Goal: Task Accomplishment & Management: Manage account settings

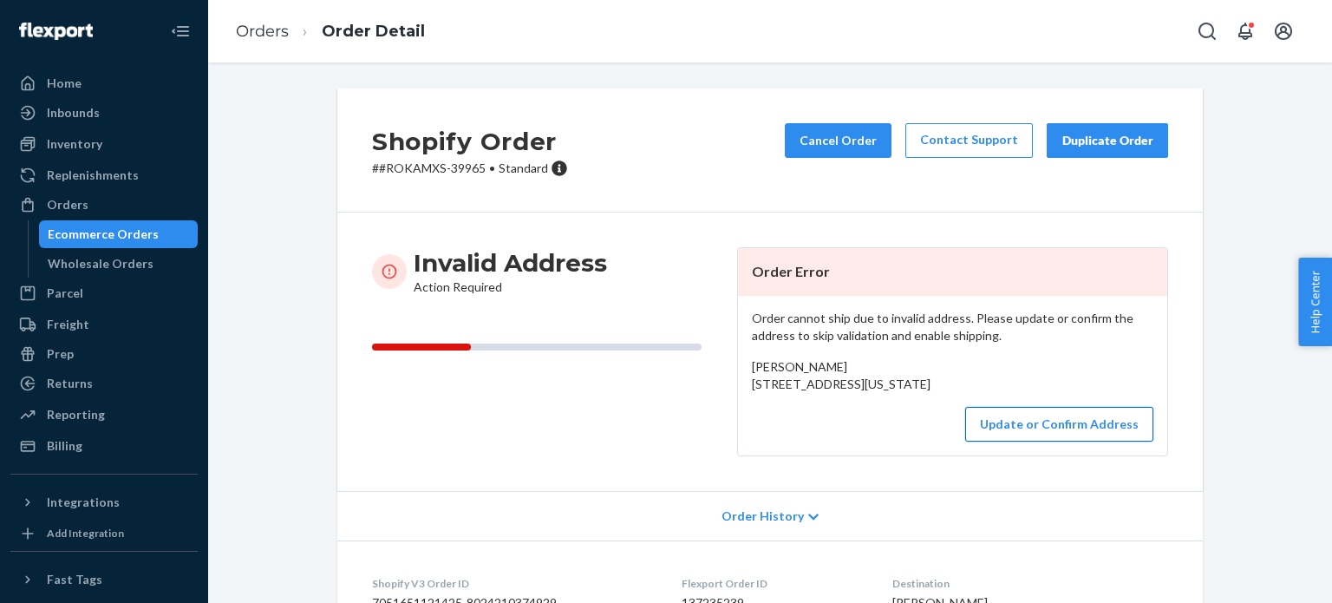
click at [1023, 441] on button "Update or Confirm Address" at bounding box center [1059, 424] width 188 height 35
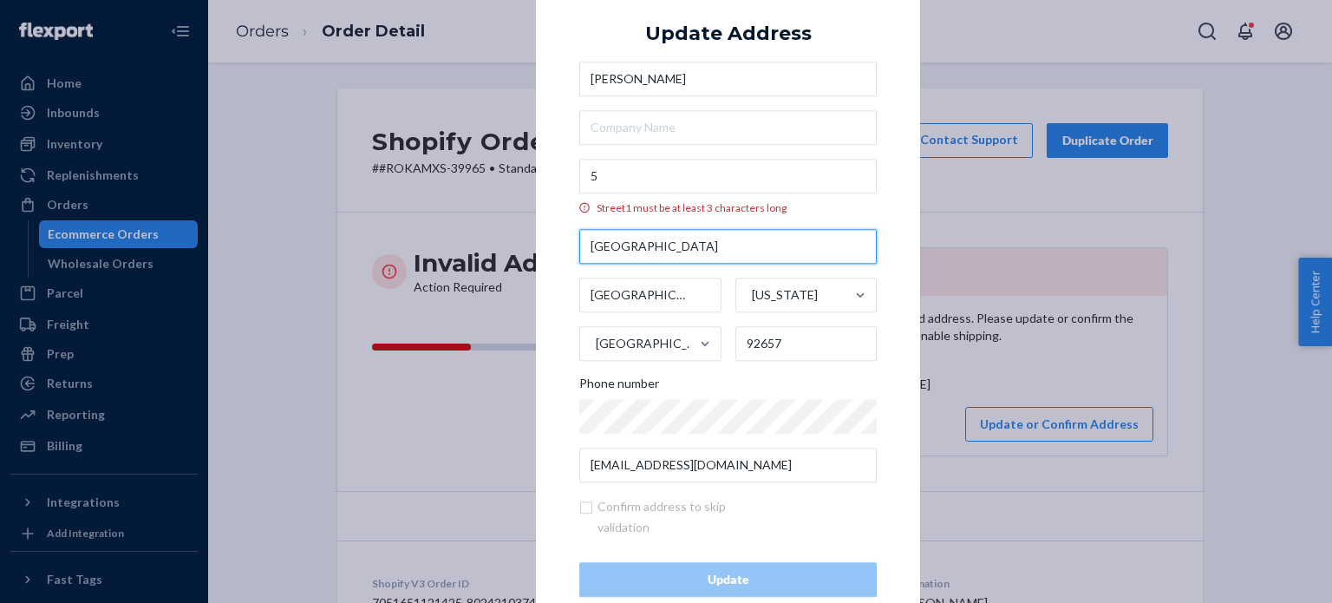
click at [713, 253] on input "[GEOGRAPHIC_DATA]" at bounding box center [727, 246] width 297 height 35
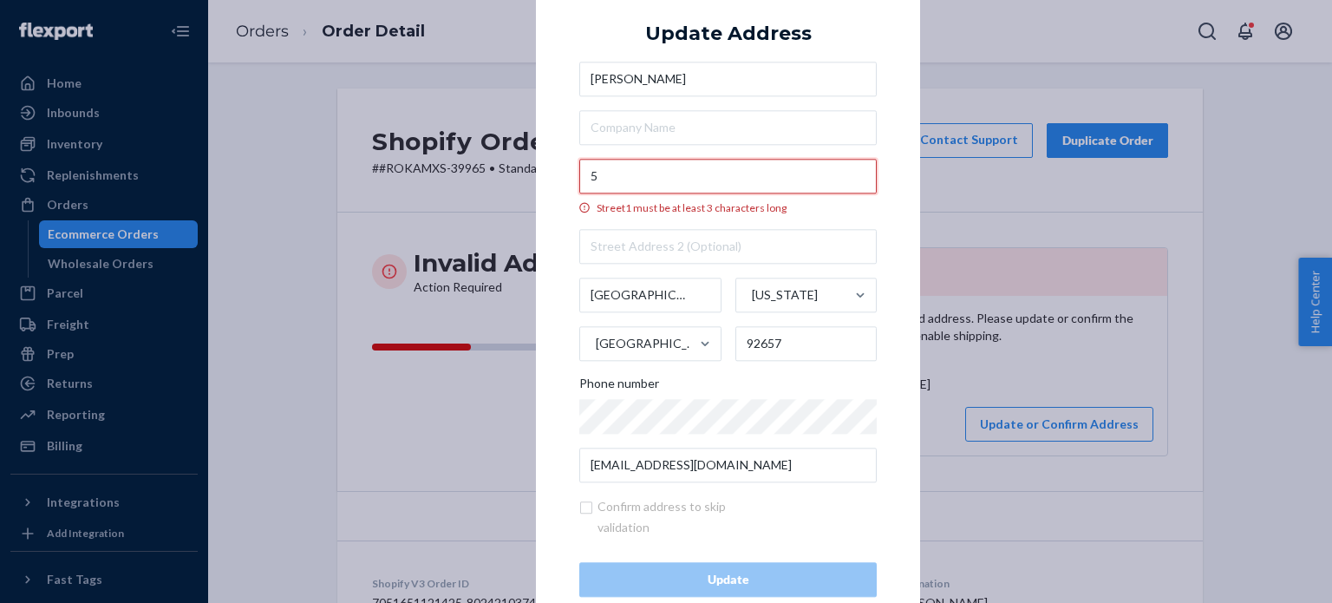
click at [702, 177] on input "5" at bounding box center [727, 176] width 297 height 35
paste input "[GEOGRAPHIC_DATA]"
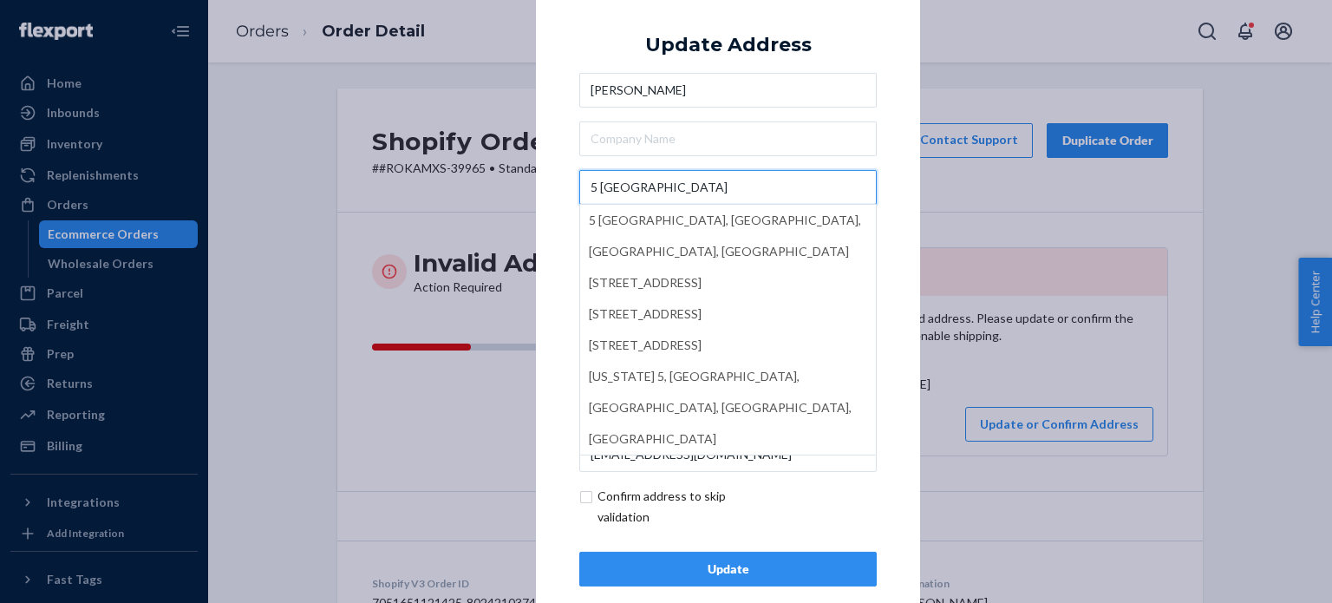
type input "5 [GEOGRAPHIC_DATA]"
click at [754, 153] on input "text" at bounding box center [727, 138] width 297 height 35
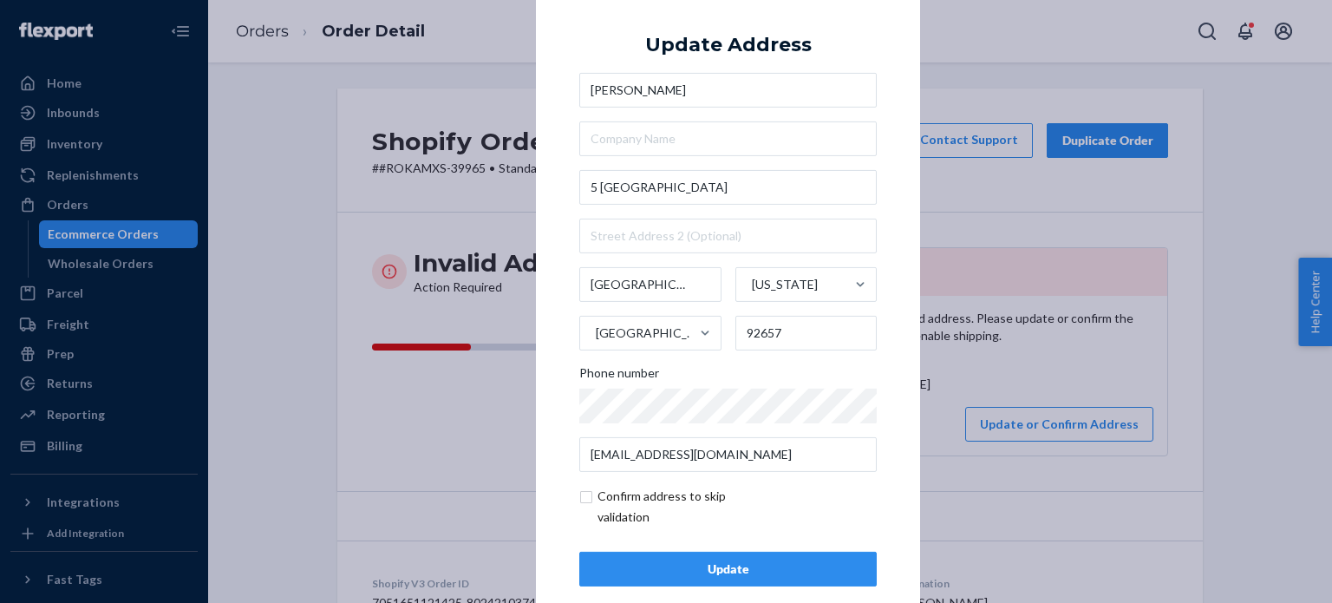
click at [708, 562] on div "Update" at bounding box center [728, 568] width 268 height 17
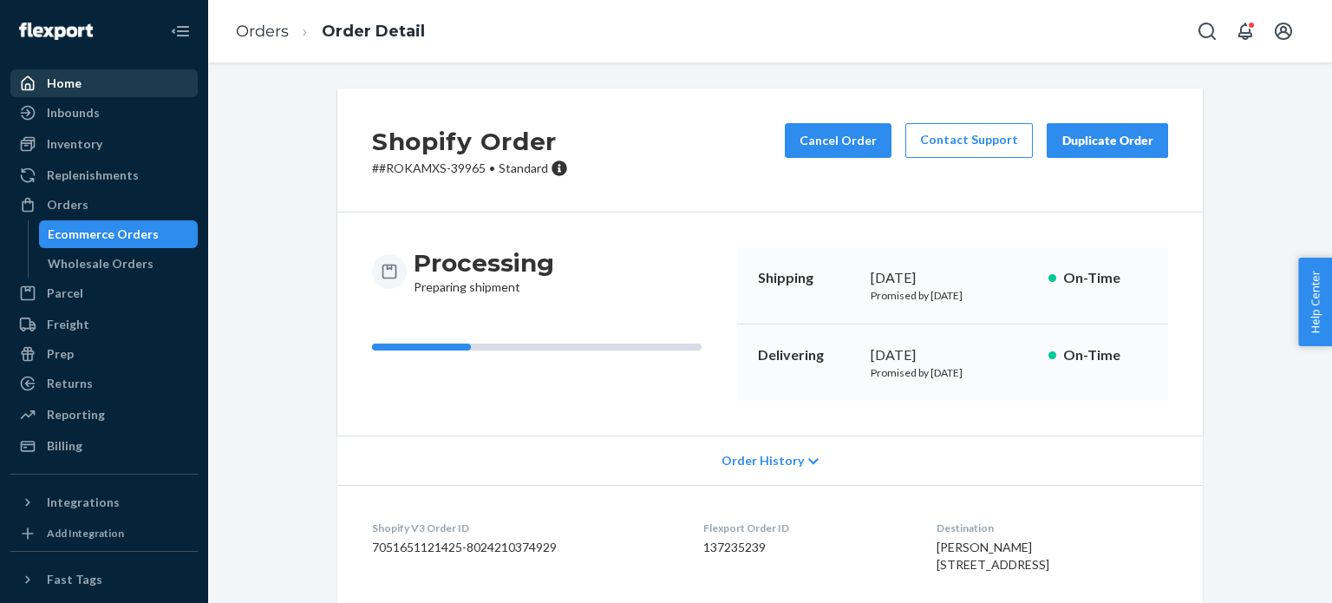
click at [159, 91] on div "Home" at bounding box center [104, 83] width 184 height 24
